Goal: Transaction & Acquisition: Purchase product/service

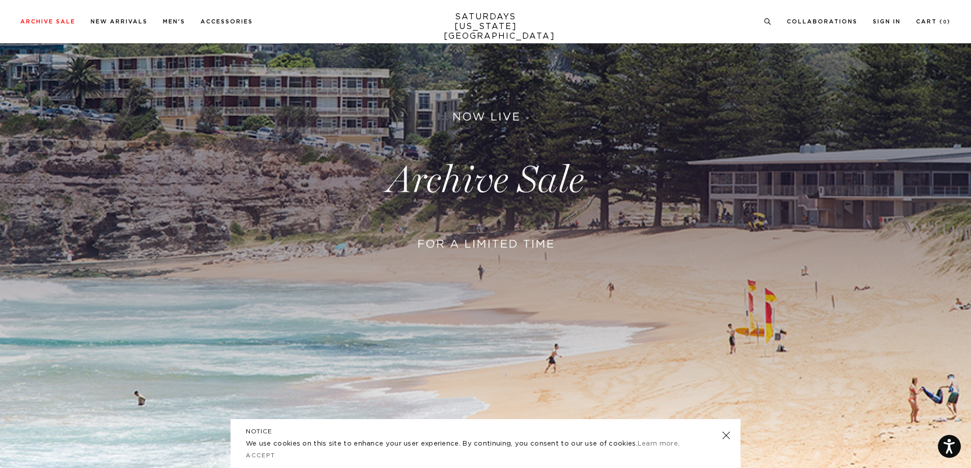
scroll to position [254, 0]
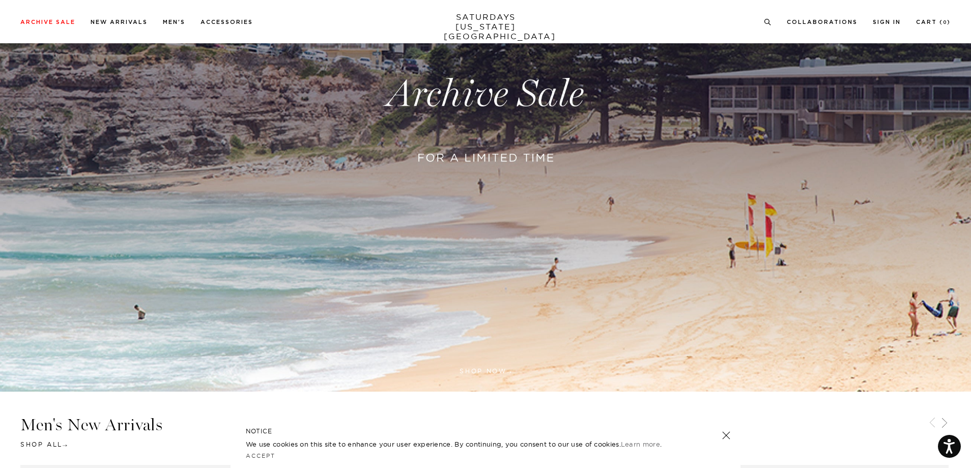
click at [729, 437] on link at bounding box center [726, 435] width 14 height 14
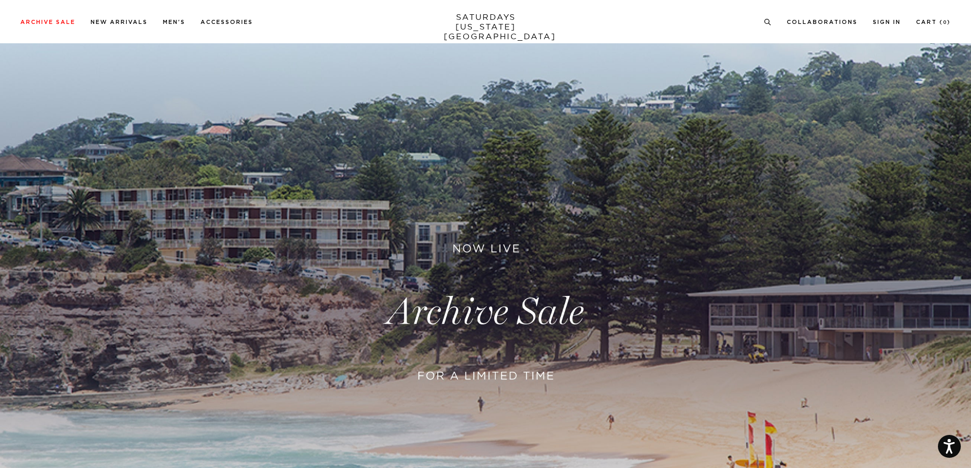
scroll to position [0, 0]
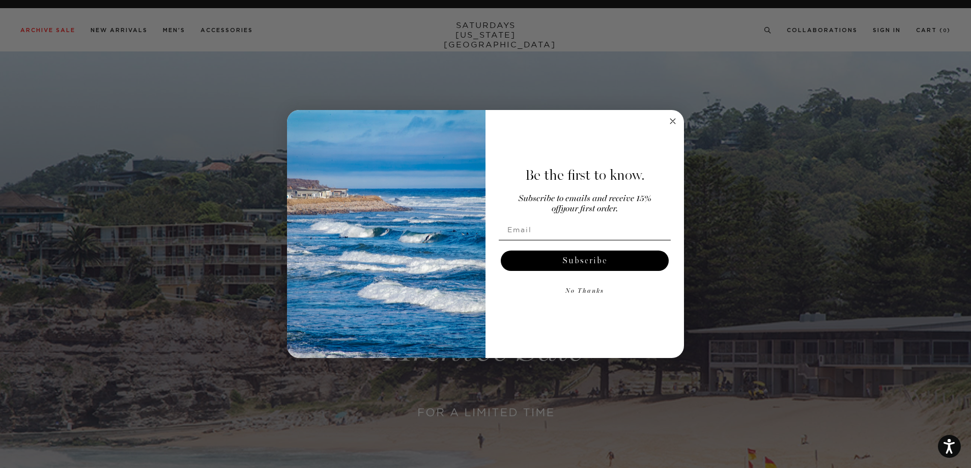
click at [672, 122] on icon "Close dialog" at bounding box center [672, 121] width 5 height 5
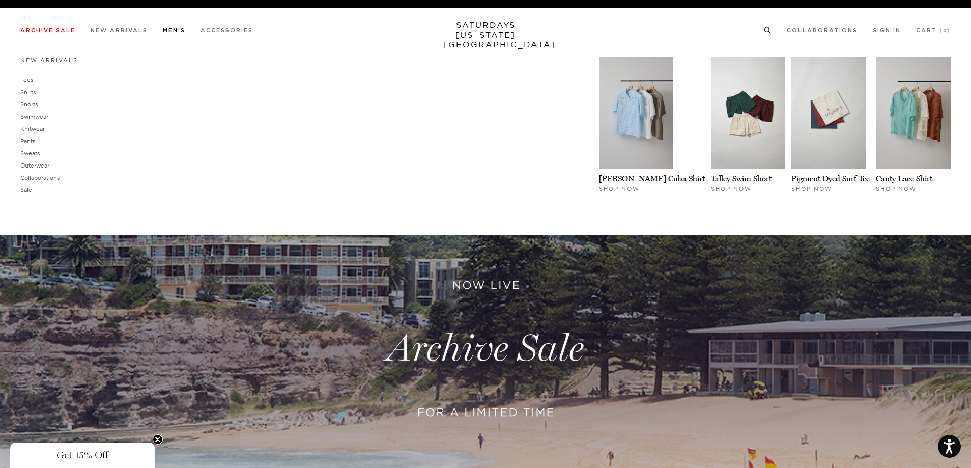
click at [178, 32] on link "Men's" at bounding box center [174, 30] width 22 height 6
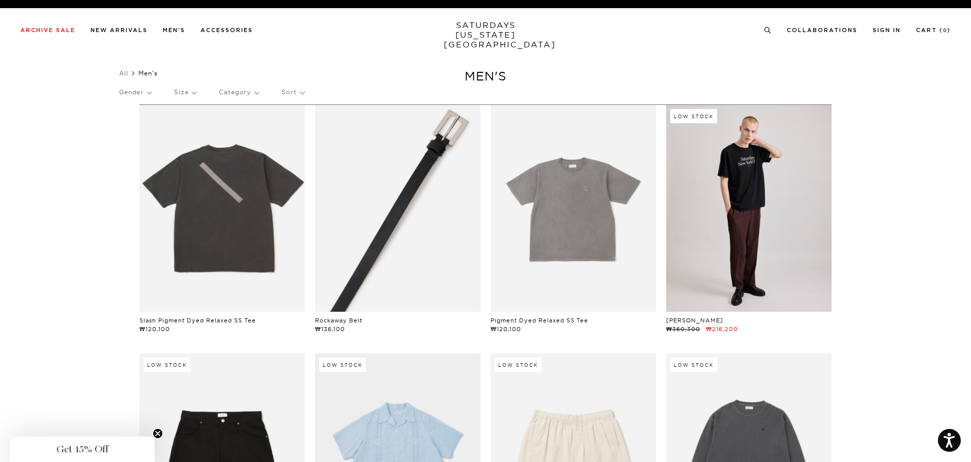
click at [442, 232] on link at bounding box center [397, 208] width 165 height 207
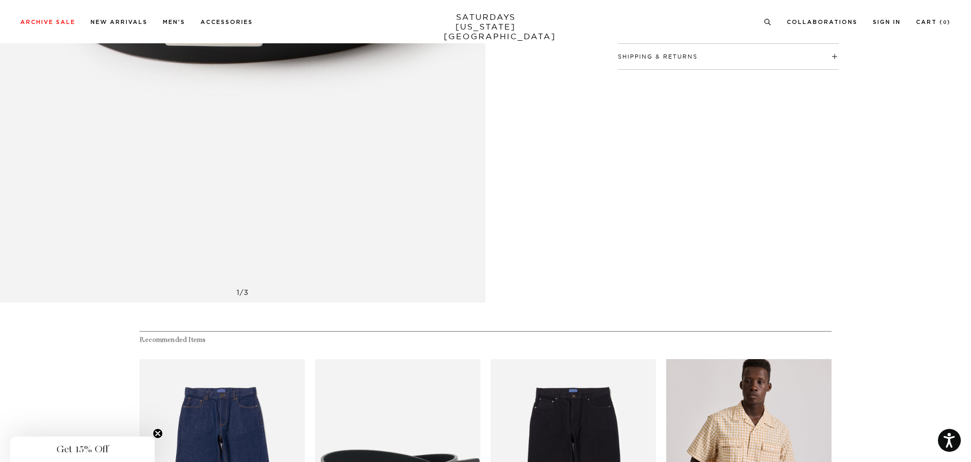
scroll to position [102, 0]
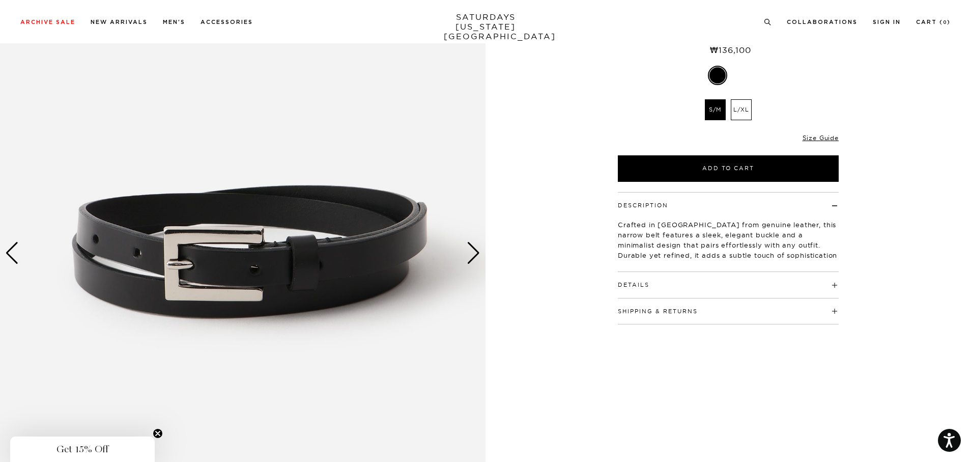
click at [471, 256] on div "Next slide" at bounding box center [474, 253] width 14 height 22
click at [478, 254] on div "Next slide" at bounding box center [474, 253] width 14 height 22
click at [468, 254] on div "Next slide" at bounding box center [474, 253] width 14 height 22
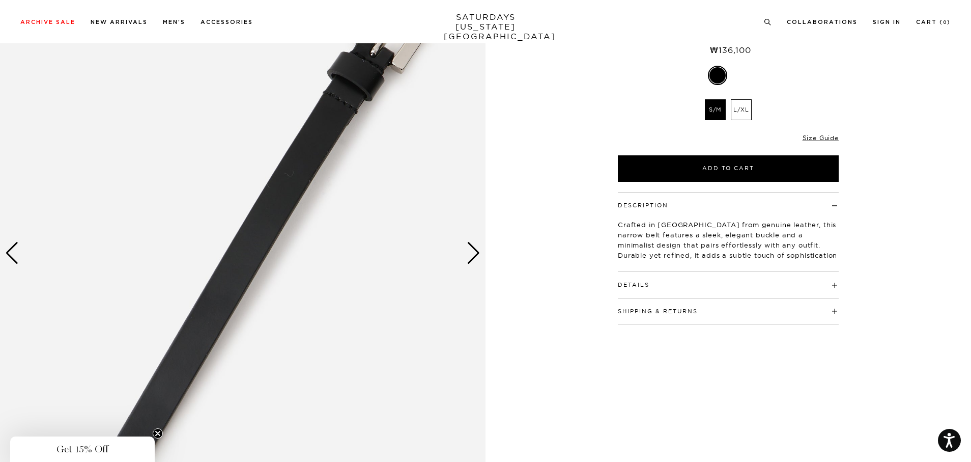
click at [470, 253] on div "Next slide" at bounding box center [474, 253] width 14 height 22
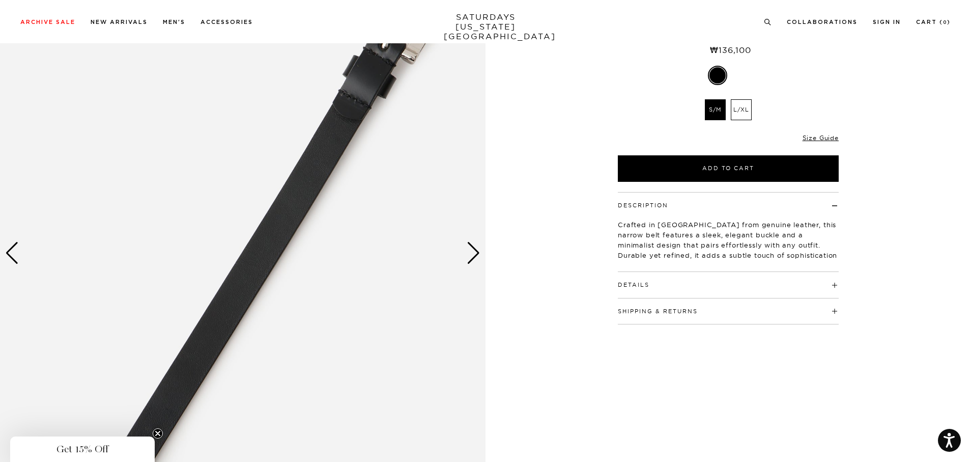
click at [465, 254] on img at bounding box center [242, 253] width 485 height 607
click at [473, 252] on div "Next slide" at bounding box center [474, 253] width 14 height 22
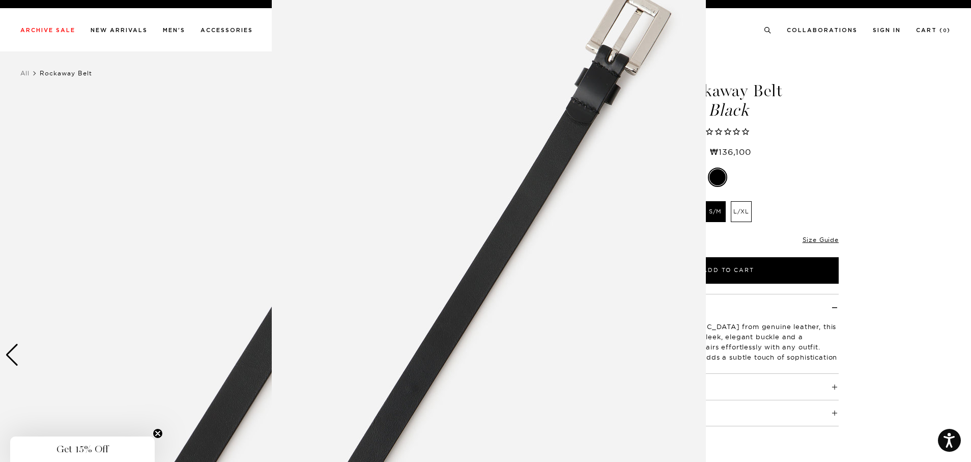
scroll to position [0, 0]
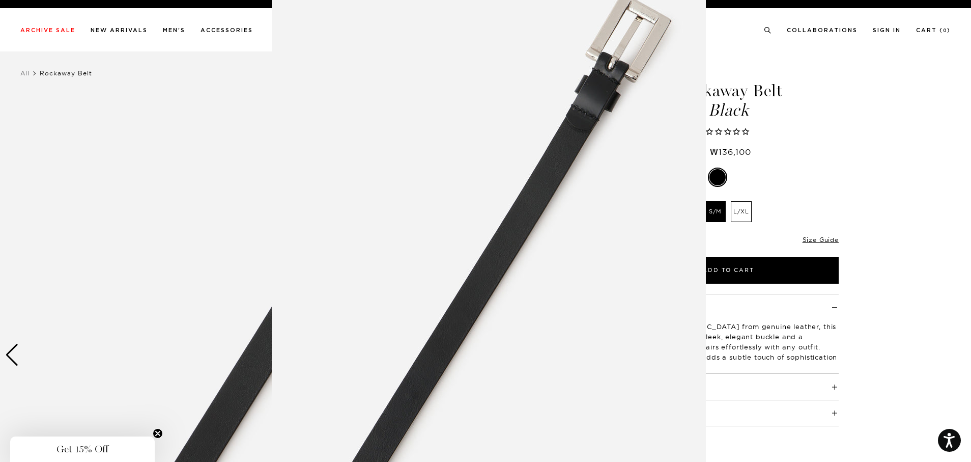
click at [962, 147] on figure at bounding box center [485, 231] width 971 height 462
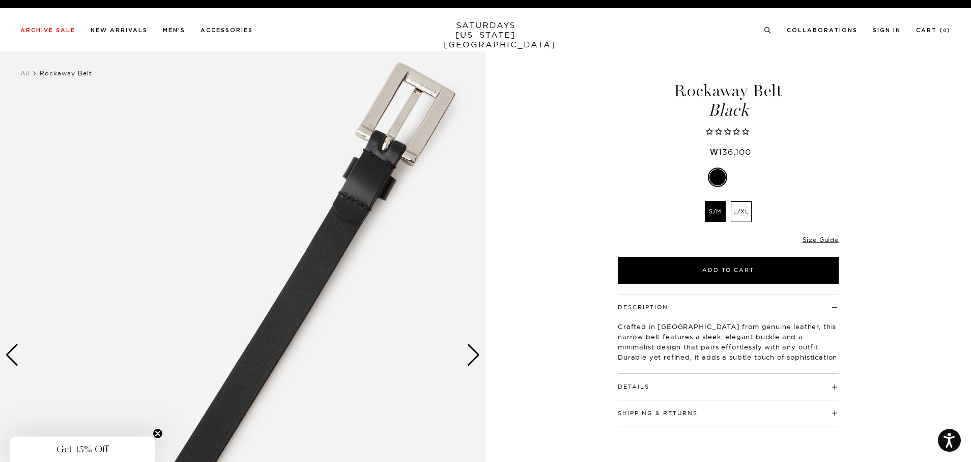
scroll to position [0, 1]
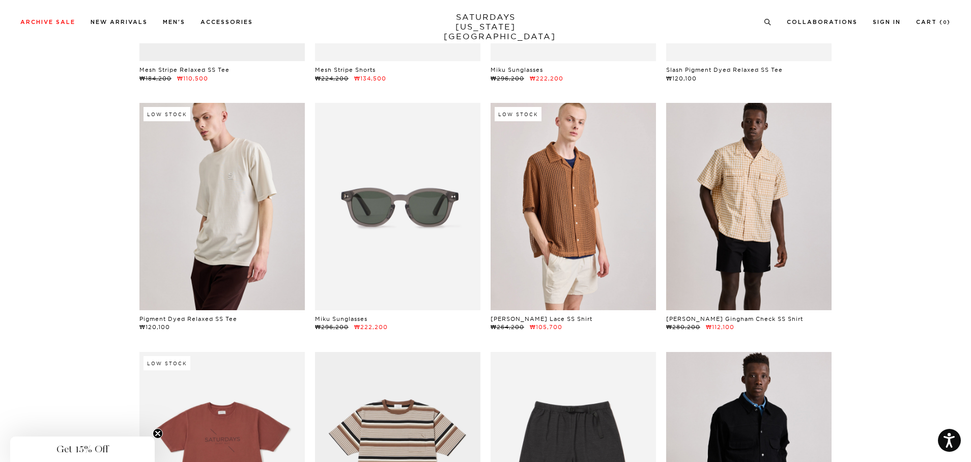
scroll to position [1374, 0]
